Goal: Obtain resource: Download file/media

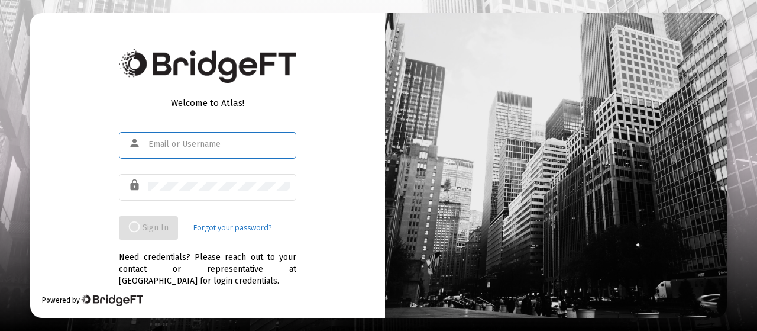
type input "[EMAIL_ADDRESS][DOMAIN_NAME]"
click at [323, 83] on div "Welcome to Atlas! person [EMAIL_ADDRESS][DOMAIN_NAME] lock Sign In Forgot your …" at bounding box center [207, 165] width 355 height 304
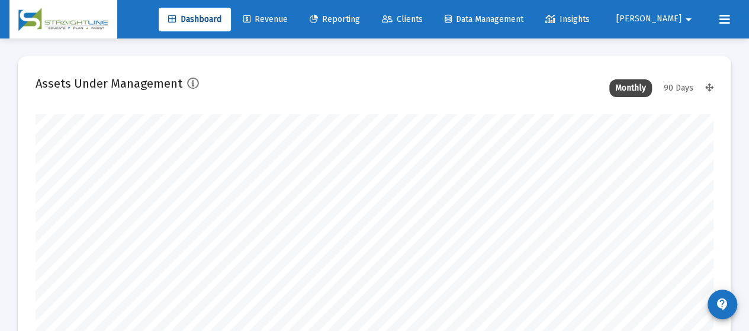
scroll to position [237, 363]
click at [360, 18] on span "Reporting" at bounding box center [335, 19] width 50 height 10
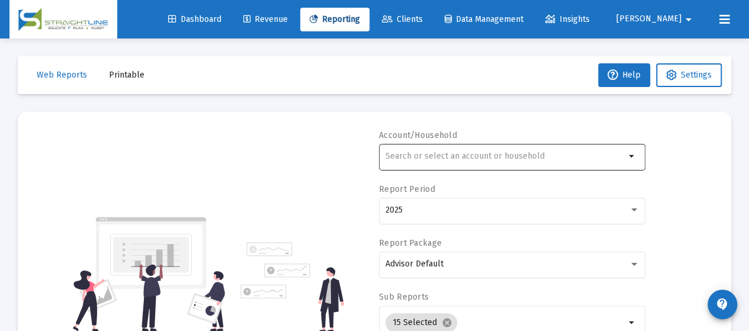
click at [420, 157] on input "text" at bounding box center [505, 155] width 240 height 9
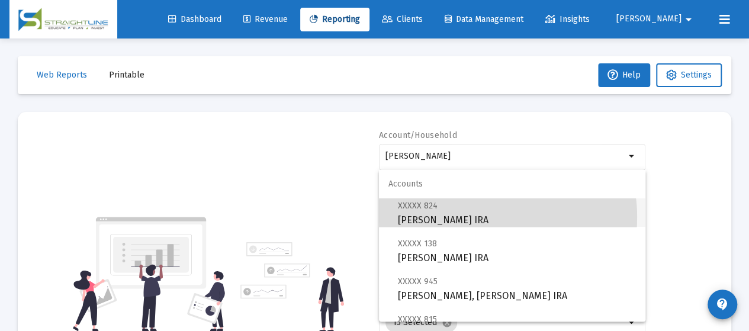
click at [475, 217] on span "XXXXX 824 [PERSON_NAME] IRA" at bounding box center [517, 212] width 238 height 29
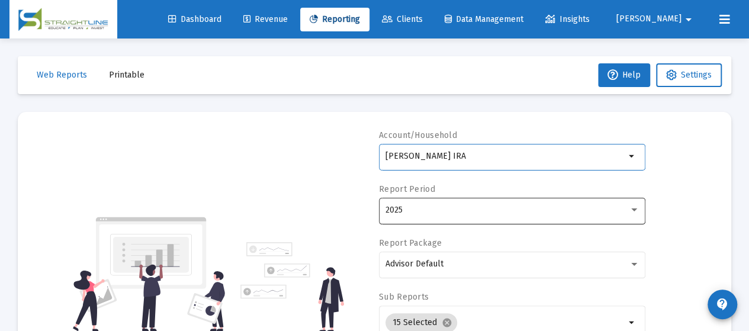
scroll to position [59, 0]
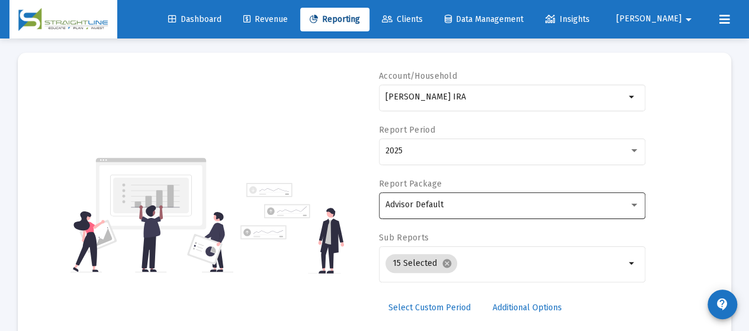
click at [499, 210] on div "Advisor Default" at bounding box center [512, 204] width 254 height 29
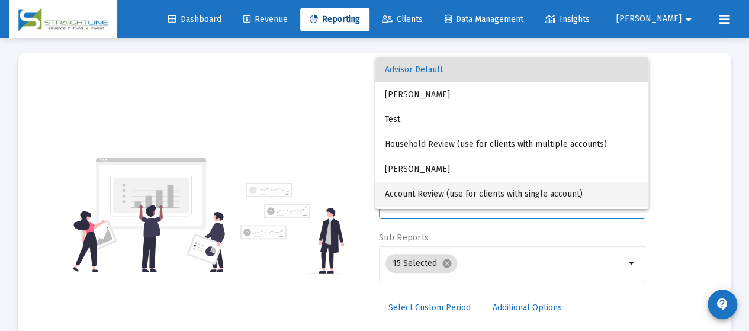
click at [497, 194] on span "Account Review (use for clients with single account)" at bounding box center [512, 194] width 254 height 25
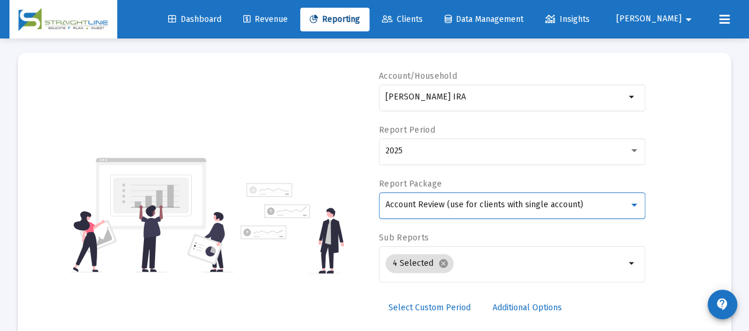
scroll to position [122, 0]
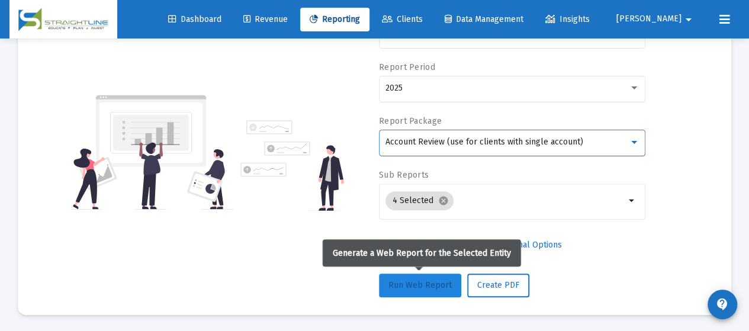
click at [430, 280] on span "Run Web Report" at bounding box center [419, 285] width 63 height 10
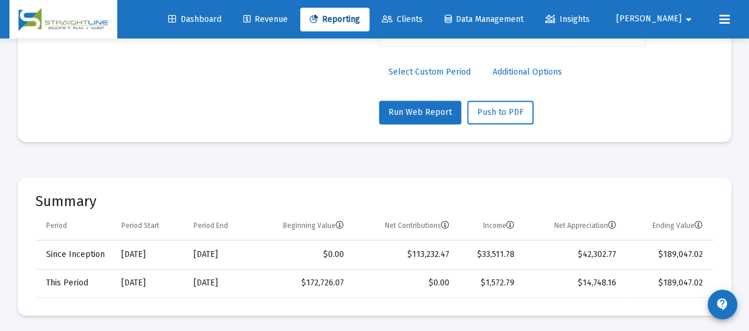
scroll to position [299, 0]
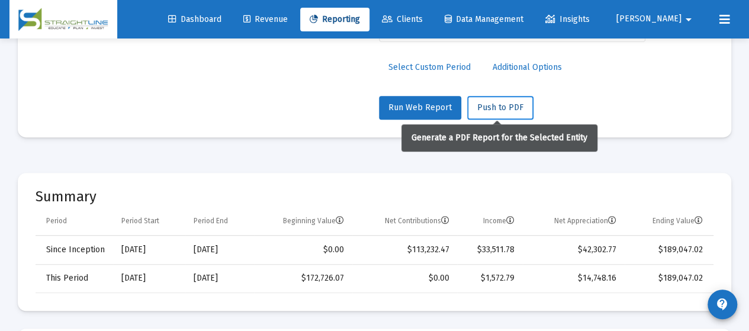
click at [491, 111] on span "Push to PDF" at bounding box center [500, 107] width 46 height 10
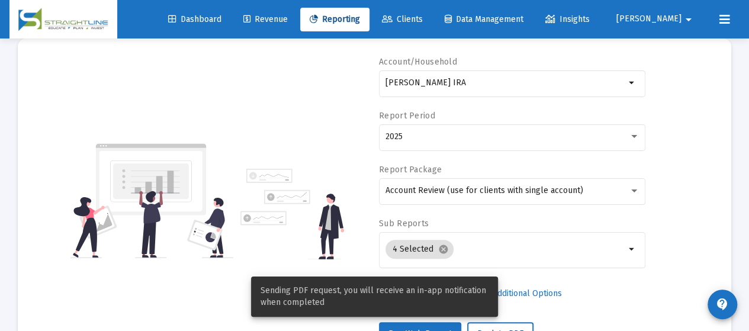
scroll to position [4, 0]
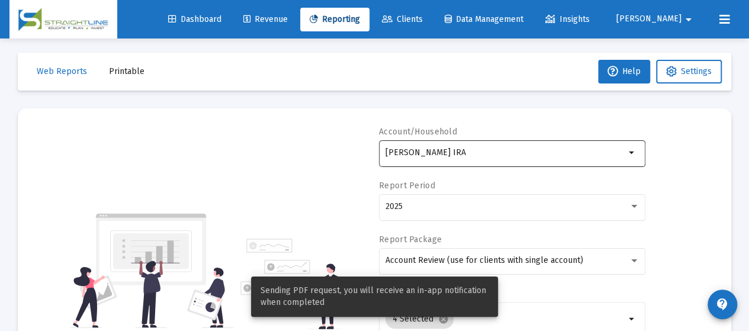
click at [507, 150] on input "[PERSON_NAME] IRA" at bounding box center [505, 152] width 240 height 9
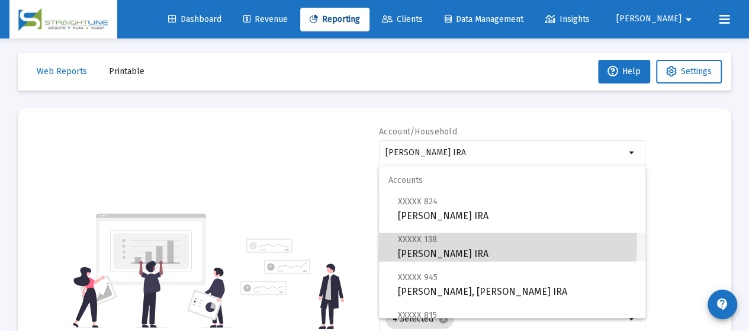
click at [491, 243] on span "XXXXX 138 [PERSON_NAME] IRA" at bounding box center [517, 246] width 238 height 29
type input "[PERSON_NAME] IRA"
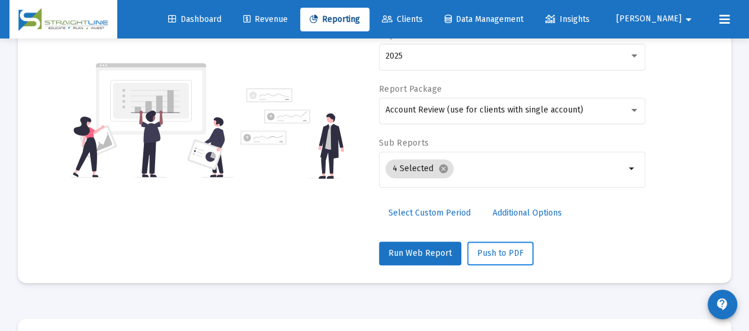
scroll to position [181, 0]
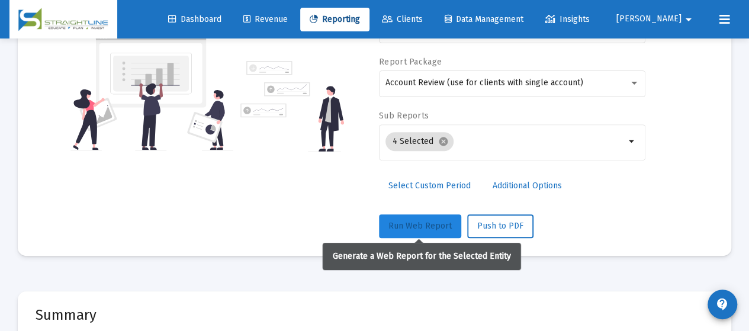
click at [431, 221] on span "Run Web Report" at bounding box center [419, 226] width 63 height 10
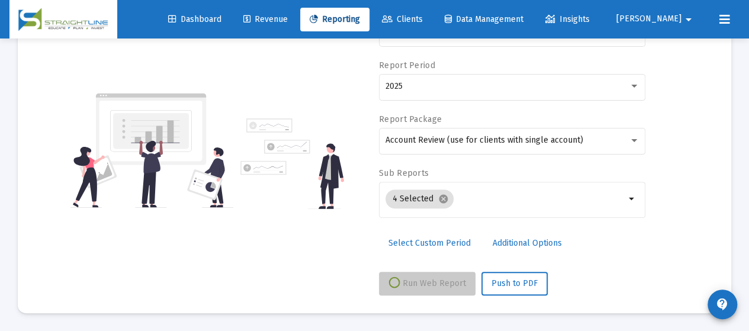
scroll to position [122, 0]
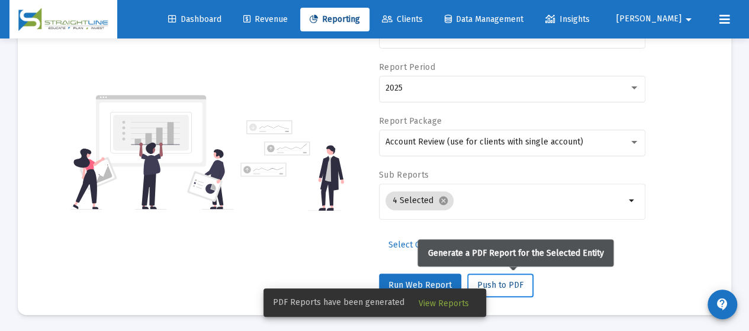
click at [515, 286] on span "Push to PDF" at bounding box center [500, 285] width 46 height 10
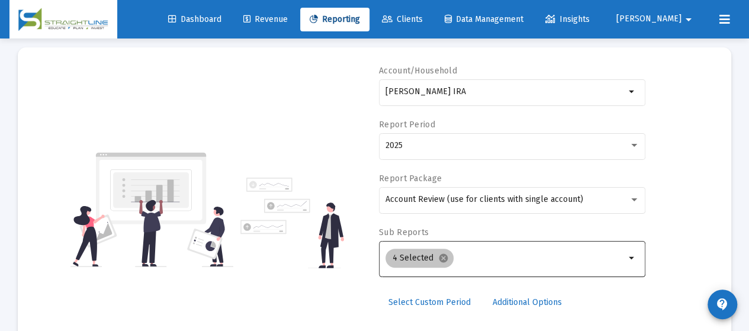
scroll to position [4, 0]
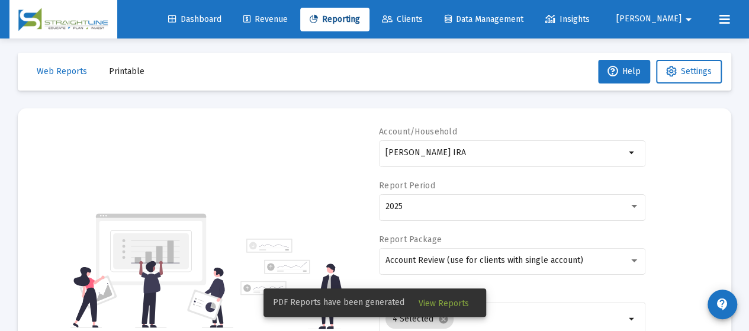
click at [443, 302] on span "View Reports" at bounding box center [443, 303] width 50 height 10
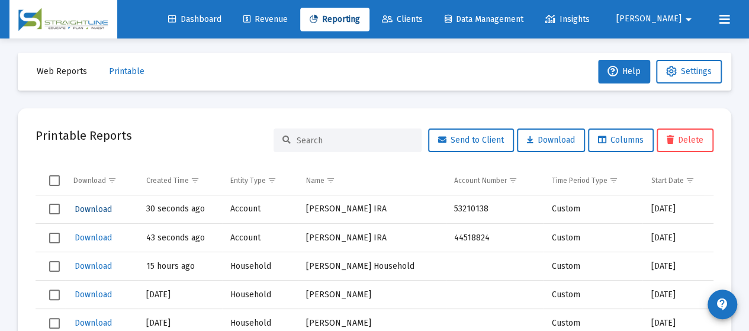
click at [97, 207] on span "Download" at bounding box center [93, 209] width 37 height 10
click at [95, 237] on span "Download" at bounding box center [93, 238] width 37 height 10
